Goal: Complete application form

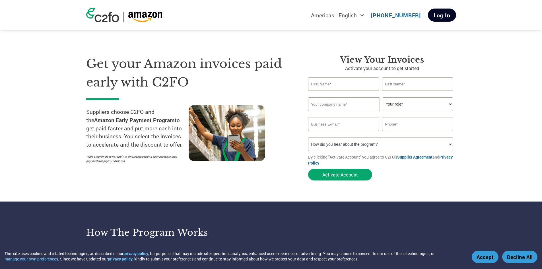
click at [446, 16] on link "Log In" at bounding box center [442, 15] width 28 height 13
click at [328, 83] on input "text" at bounding box center [343, 83] width 71 height 13
type input "Anshu"
type input "Logistics"
type input "anshu.logistic@gmail.com"
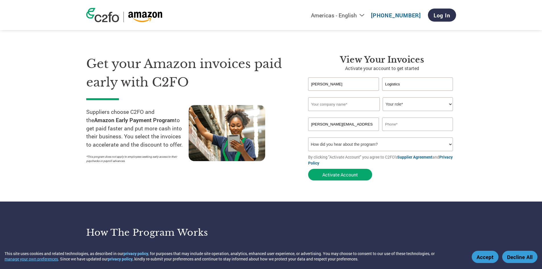
type input "07028107196"
click at [344, 81] on input "Anshu" at bounding box center [343, 83] width 71 height 13
drag, startPoint x: 343, startPoint y: 82, endPoint x: 343, endPoint y: 85, distance: 2.9
click at [342, 82] on input "Anshu" at bounding box center [343, 83] width 71 height 13
type input "Shanu"
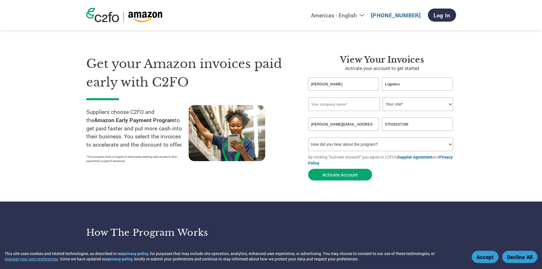
click at [405, 83] on input "Logistics" at bounding box center [417, 83] width 71 height 13
drag, startPoint x: 405, startPoint y: 83, endPoint x: 330, endPoint y: 92, distance: 75.6
click at [330, 92] on form "Shanu Logistics Invalid first name or first name is too long Invalid last name …" at bounding box center [382, 130] width 148 height 106
type input "Yadav"
click at [319, 107] on input "text" at bounding box center [344, 104] width 72 height 14
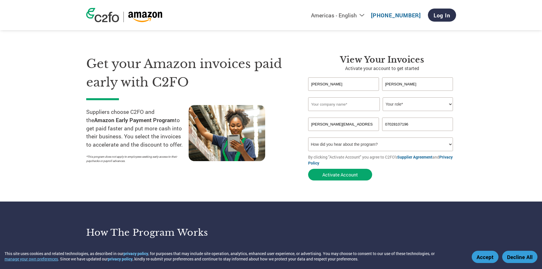
type input "Anshu Logistics"
click at [396, 105] on select "Your role* CFO Controller Credit Manager Finance Director Treasurer CEO Preside…" at bounding box center [417, 104] width 70 height 14
select select "CEO"
click at [382, 97] on select "Your role* CFO Controller Credit Manager Finance Director Treasurer CEO Preside…" at bounding box center [417, 104] width 70 height 14
click at [412, 126] on input "07028107196" at bounding box center [417, 123] width 71 height 13
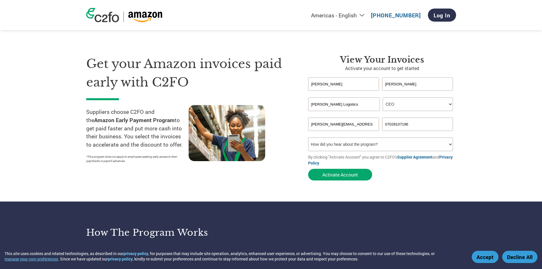
click at [412, 126] on input "07028107196" at bounding box center [417, 123] width 71 height 13
type input "7"
type input "9172211070"
drag, startPoint x: 365, startPoint y: 119, endPoint x: 363, endPoint y: 124, distance: 5.1
click at [363, 124] on input "anshu.logistic@gmail.com" at bounding box center [343, 123] width 71 height 13
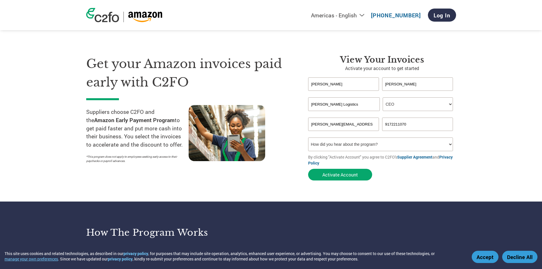
drag, startPoint x: 363, startPoint y: 124, endPoint x: 284, endPoint y: 124, distance: 78.5
click at [284, 124] on div "Get your Amazon invoices paid early with C2FO Suppliers choose C2FO and the Ama…" at bounding box center [271, 107] width 370 height 151
type input "a"
type input "reply@anshulogistic.com"
click at [359, 143] on select "How did you hear about the program? Received a letter Email Social Media Online…" at bounding box center [380, 144] width 145 height 14
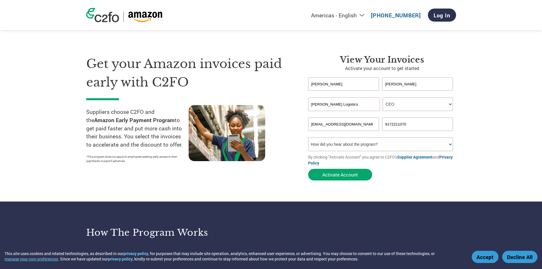
select select "Email"
click at [308, 137] on select "How did you hear about the program? Received a letter Email Social Media Online…" at bounding box center [380, 144] width 145 height 14
click at [325, 175] on button "Activate Account" at bounding box center [340, 175] width 64 height 12
